Goal: Navigation & Orientation: Find specific page/section

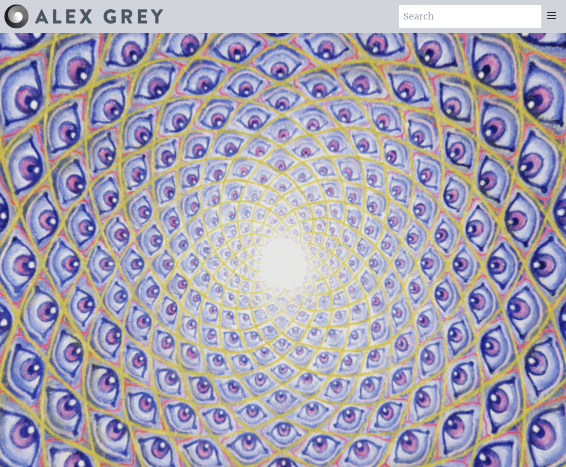
click at [551, 22] on icon at bounding box center [552, 15] width 12 height 12
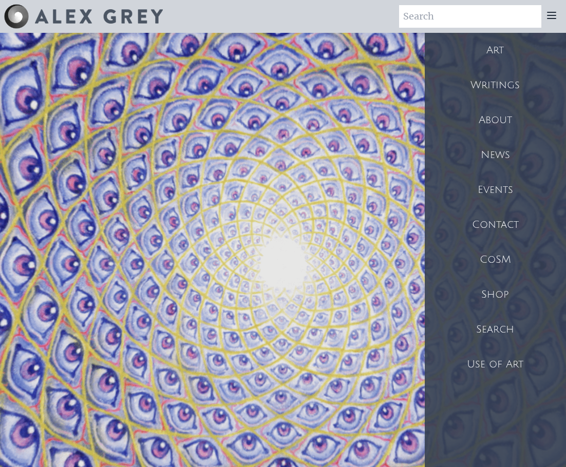
scroll to position [51, 0]
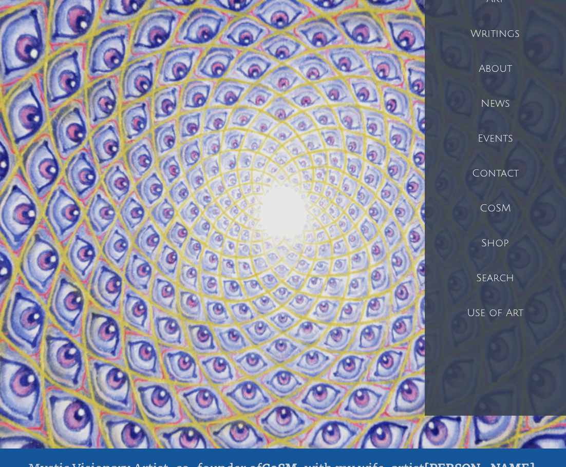
click at [503, 261] on div "Shop" at bounding box center [496, 243] width 142 height 35
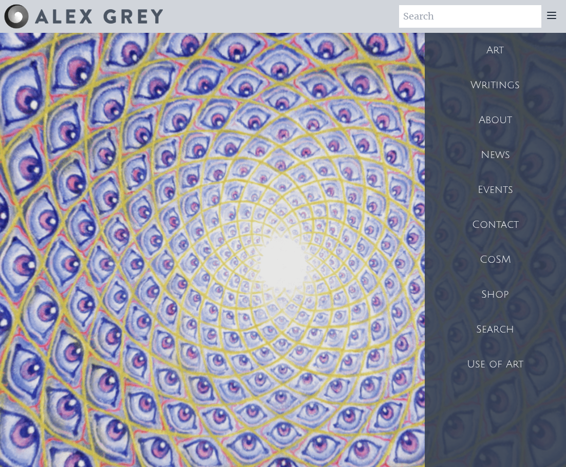
click at [111, 1] on div "Art Writings About" at bounding box center [283, 16] width 566 height 33
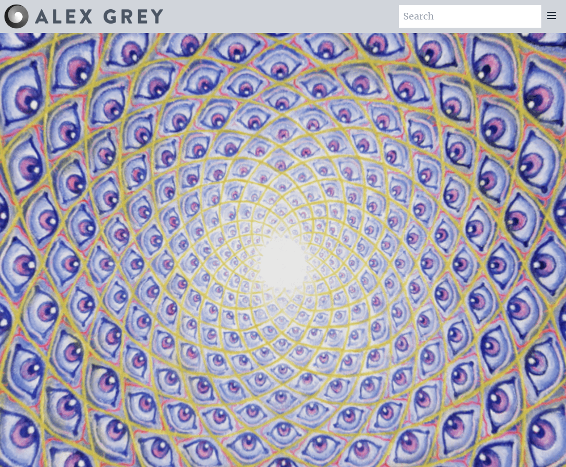
click at [111, 17] on img at bounding box center [99, 16] width 128 height 14
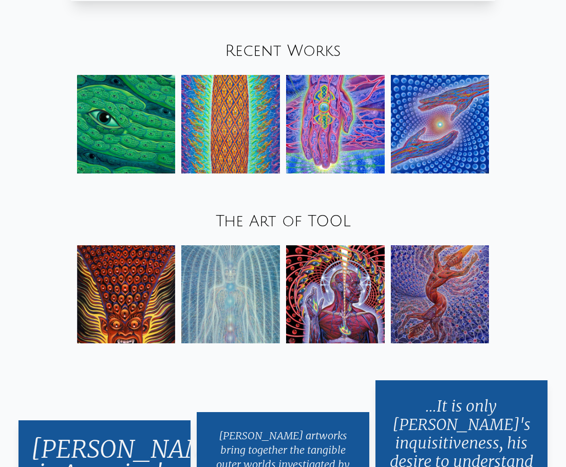
scroll to position [1027, 0]
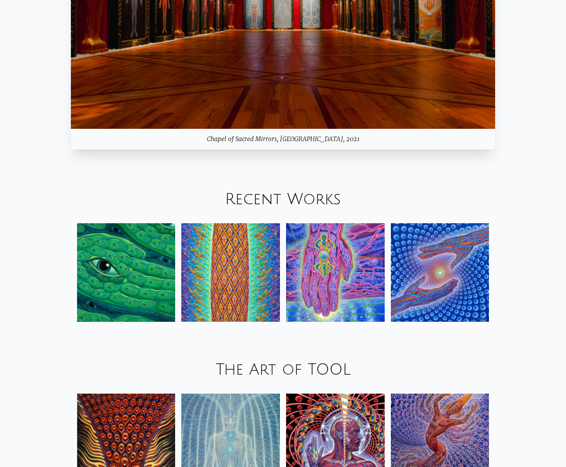
click at [292, 208] on link "Recent Works" at bounding box center [283, 199] width 116 height 17
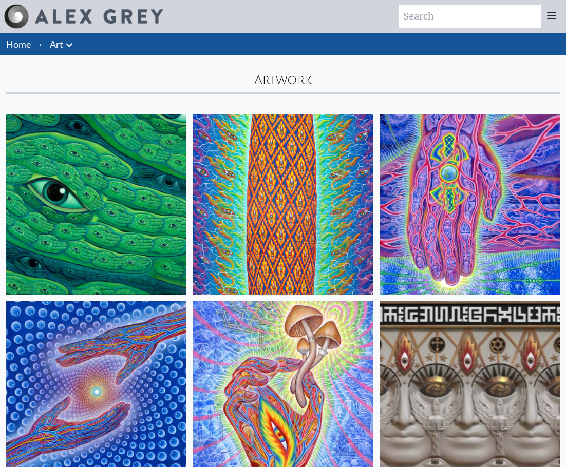
scroll to position [257, 0]
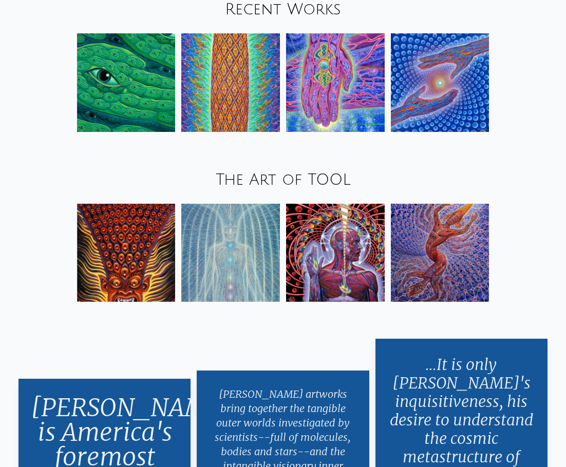
scroll to position [1336, 0]
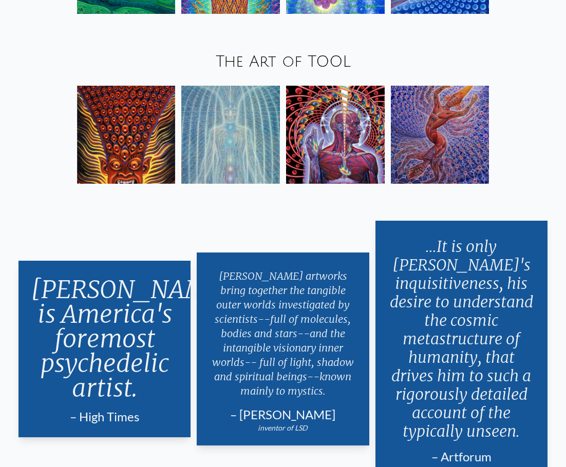
click at [311, 70] on link "The Art of TOOL" at bounding box center [283, 61] width 135 height 17
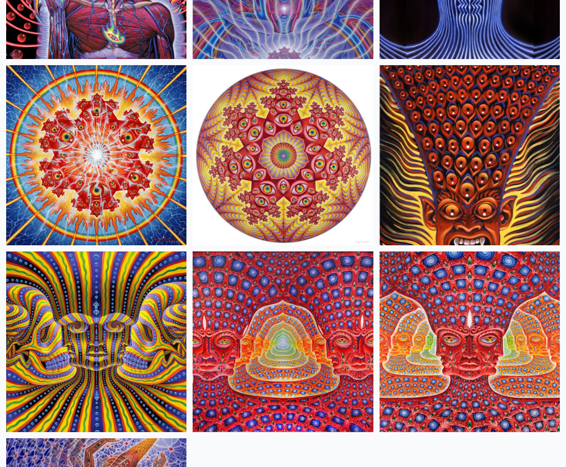
scroll to position [616, 0]
